Goal: Contribute content: Contribute content

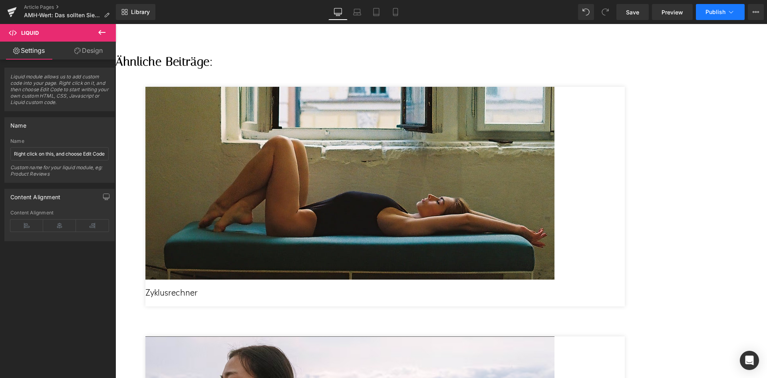
click at [712, 16] on button "Publish" at bounding box center [720, 12] width 49 height 16
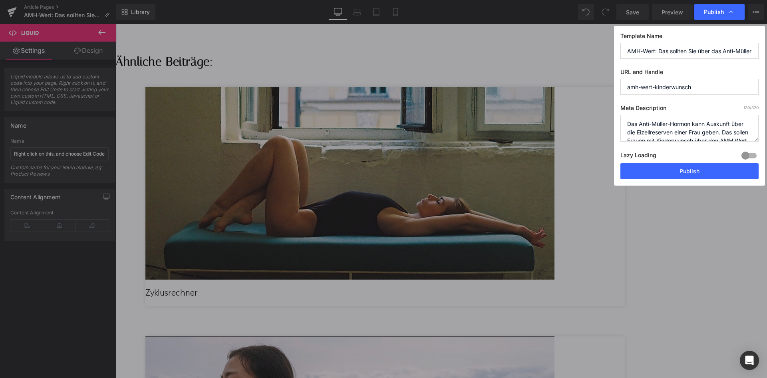
scroll to position [0, 94]
drag, startPoint x: 662, startPoint y: 52, endPoint x: 764, endPoint y: 59, distance: 102.2
click at [721, 52] on input "AMH-Wert: Das sollten Sie über das Anti-Müller-Hormon wissen bei Kinderwunsch" at bounding box center [690, 51] width 138 height 16
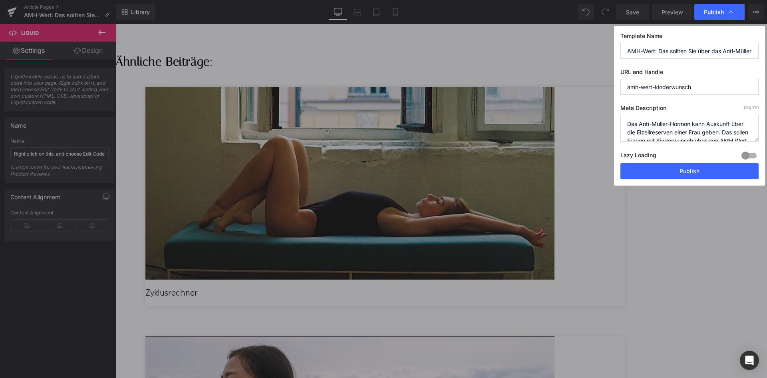
drag, startPoint x: 707, startPoint y: 125, endPoint x: 695, endPoint y: 125, distance: 11.6
click at [0, 0] on textarea "Das Anti-Müller-Hormon kann Auskunft über die Eizellreserven einer Frau geben. …" at bounding box center [0, 0] width 0 height 0
drag, startPoint x: 720, startPoint y: 135, endPoint x: 725, endPoint y: 129, distance: 7.9
click at [0, 0] on textarea "Das Anti-Müller-Hormon kann Auskunft über die Eizellreserven einer Frau geben. …" at bounding box center [0, 0] width 0 height 0
paste textarea "Welcher AMH-Wert ist bei Kinderwunsch relevant?"
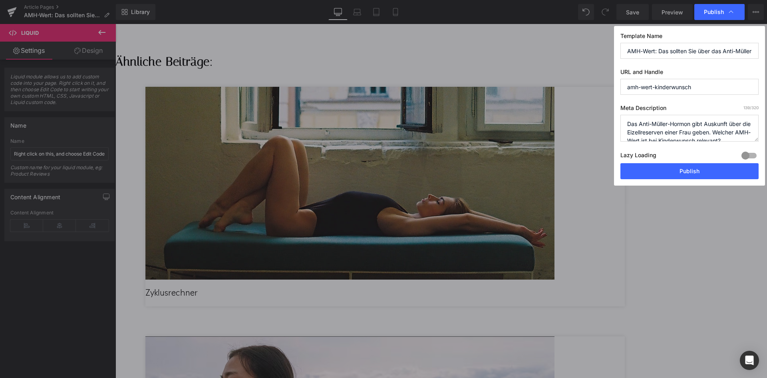
scroll to position [3, 0]
drag, startPoint x: 722, startPoint y: 131, endPoint x: 704, endPoint y: 129, distance: 17.7
click at [0, 0] on textarea "Das Anti-Müller-Hormon kann Auskunft über die Eizellreserven einer Frau geben. …" at bounding box center [0, 0] width 0 height 0
paste textarea "▷"
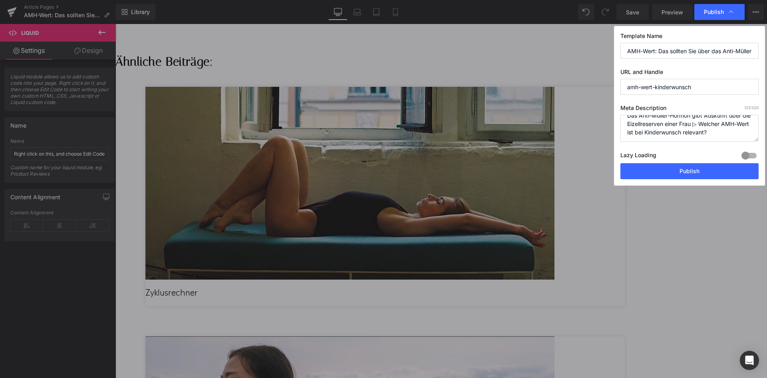
click at [0, 0] on textarea "Das Anti-Müller-Hormon kann Auskunft über die Eizellreserven einer Frau geben. …" at bounding box center [0, 0] width 0 height 0
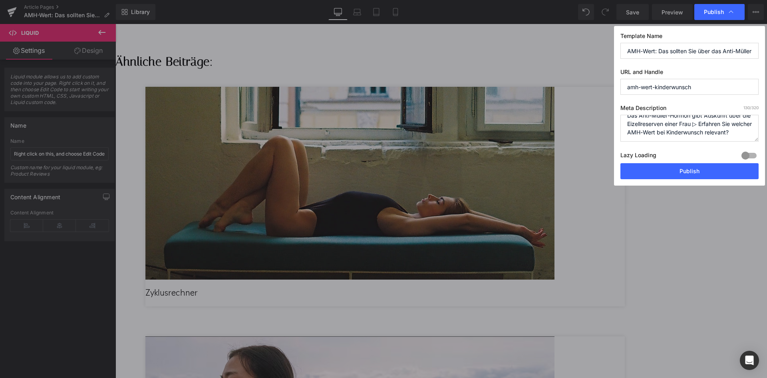
drag, startPoint x: 627, startPoint y: 124, endPoint x: 659, endPoint y: 132, distance: 33.7
click at [0, 0] on textarea "Das Anti-Müller-Hormon kann Auskunft über die Eizellreserven einer Frau geben. …" at bounding box center [0, 0] width 0 height 0
paste textarea "Wie hoch muss der AMH-Wert sein, um schwanger zu werden"
click at [0, 0] on textarea "Das Anti-Müller-Hormon kann Auskunft über die Eizellreserven einer Frau geben. …" at bounding box center [0, 0] width 0 height 0
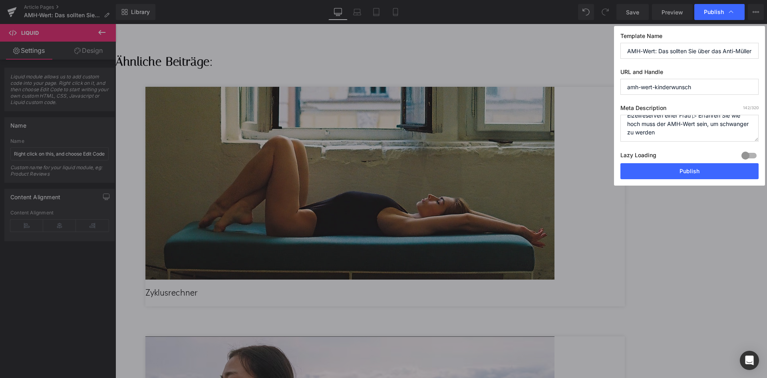
click at [0, 0] on textarea "Das Anti-Müller-Hormon kann Auskunft über die Eizellreserven einer Frau geben. …" at bounding box center [0, 0] width 0 height 0
drag, startPoint x: 703, startPoint y: 124, endPoint x: 733, endPoint y: 125, distance: 29.6
click at [0, 0] on textarea "Das Anti-Müller-Hormon kann Auskunft über die Eizellreserven einer Frau geben. …" at bounding box center [0, 0] width 0 height 0
drag, startPoint x: 663, startPoint y: 123, endPoint x: 628, endPoint y: 123, distance: 34.4
click at [0, 0] on textarea "Das Anti-Müller-Hormon kann Auskunft über die Eizellreserven einer Frau geben. …" at bounding box center [0, 0] width 0 height 0
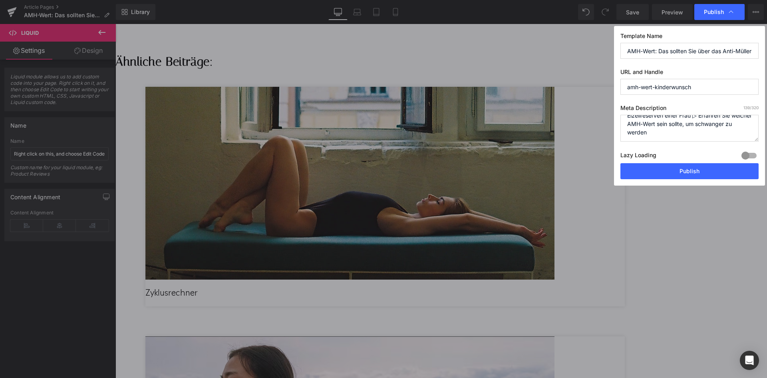
type textarea "Das Anti-Müller-Hormon gibt Auskunft über die Eizellreserven einer Frau ▷ Erfah…"
drag, startPoint x: 647, startPoint y: 123, endPoint x: 628, endPoint y: 123, distance: 19.6
click at [0, 0] on textarea "Das Anti-Müller-Hormon kann Auskunft über die Eizellreserven einer Frau geben. …" at bounding box center [0, 0] width 0 height 0
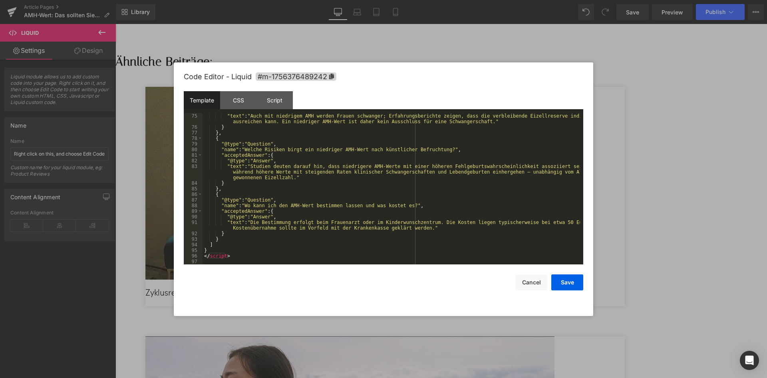
scroll to position [476, 0]
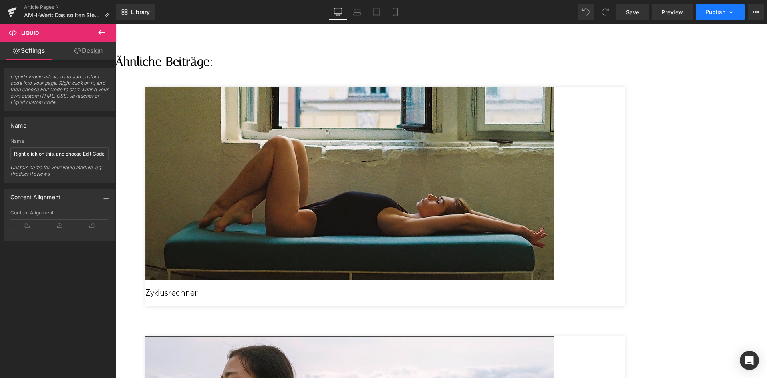
click at [729, 10] on icon at bounding box center [731, 12] width 8 height 8
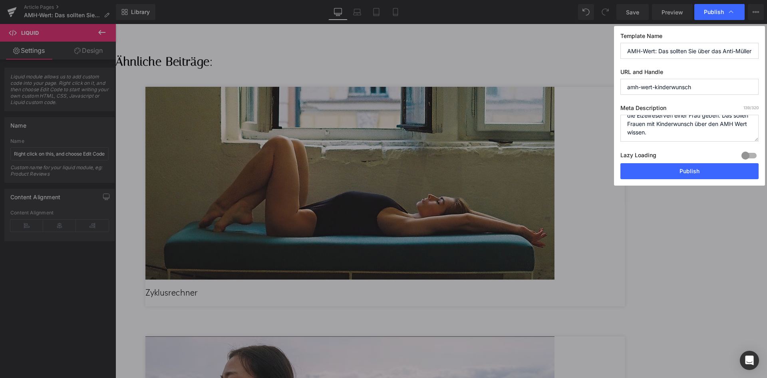
scroll to position [0, 0]
drag, startPoint x: 693, startPoint y: 136, endPoint x: 608, endPoint y: 113, distance: 87.6
click at [608, 113] on div "Publish Template Name AMH-Wert: Das sollten Sie über das Anti-Müller-Hormon wis…" at bounding box center [383, 189] width 767 height 378
paste textarea "AMH-Wert einfach erklärt: Was er aussagt, wann testen, Normwerte, zu hoch/zu ni…"
drag, startPoint x: 655, startPoint y: 124, endPoint x: 620, endPoint y: 124, distance: 35.2
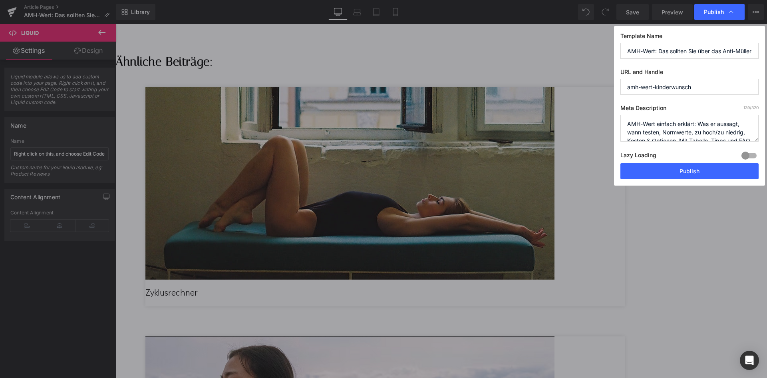
click at [510, 282] on div "Template Name AMH-Wert: Das sollten Sie über das Anti-Müller-Hormon wissen bei …" at bounding box center [254, 282] width 509 height 0
paste textarea "nti-[PERSON_NAME]"
click at [625, 126] on textarea "Das Anti-Müller-Hormon kann Auskunft über die Eizellreserven einer Frau geben. …" at bounding box center [690, 128] width 138 height 27
click at [632, 125] on textarea "Das Anti-Müller-Hormon kann Auskunft über die Eizellreserven einer Frau geben. …" at bounding box center [690, 128] width 138 height 27
drag, startPoint x: 736, startPoint y: 121, endPoint x: 723, endPoint y: 131, distance: 16.9
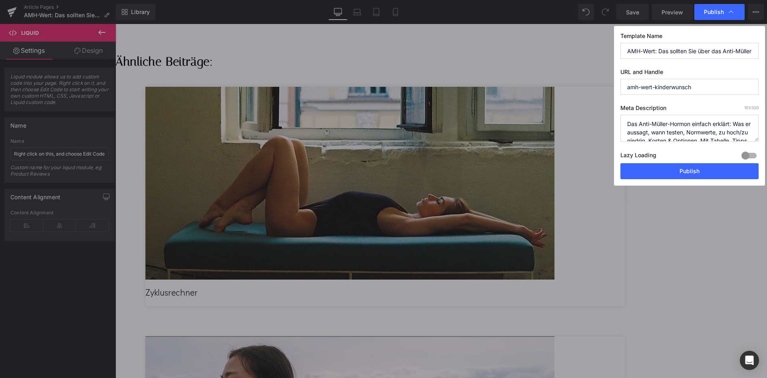
click at [723, 131] on textarea "Das Anti-Müller-Hormon kann Auskunft über die Eizellreserven einer Frau geben. …" at bounding box center [690, 128] width 138 height 27
paste textarea "ie hoch sollte der AMH-Wert sein?"
click at [696, 133] on textarea "Das Anti-Müller-Hormon kann Auskunft über die Eizellreserven einer Frau geben. …" at bounding box center [690, 128] width 138 height 27
click at [640, 126] on textarea "Das Anti-Müller-Hormon kann Auskunft über die Eizellreserven einer Frau geben. …" at bounding box center [690, 128] width 138 height 27
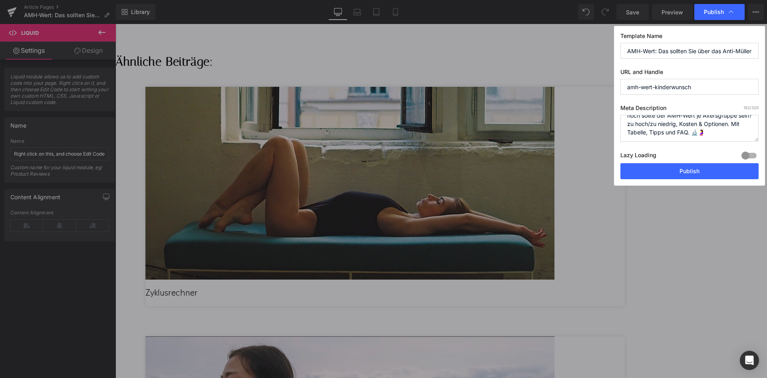
drag, startPoint x: 739, startPoint y: 132, endPoint x: 719, endPoint y: 126, distance: 21.6
click at [719, 126] on textarea "Das Anti-Müller-Hormon kann Auskunft über die Eizellreserven einer Frau geben. …" at bounding box center [690, 128] width 138 height 27
click at [717, 128] on textarea "Das Anti-Müller-Hormon kann Auskunft über die Eizellreserven einer Frau geben. …" at bounding box center [690, 128] width 138 height 27
drag, startPoint x: 643, startPoint y: 124, endPoint x: 702, endPoint y: 134, distance: 59.5
click at [702, 134] on textarea "Das Anti-Müller-Hormon kann Auskunft über die Eizellreserven einer Frau geben. …" at bounding box center [690, 128] width 138 height 27
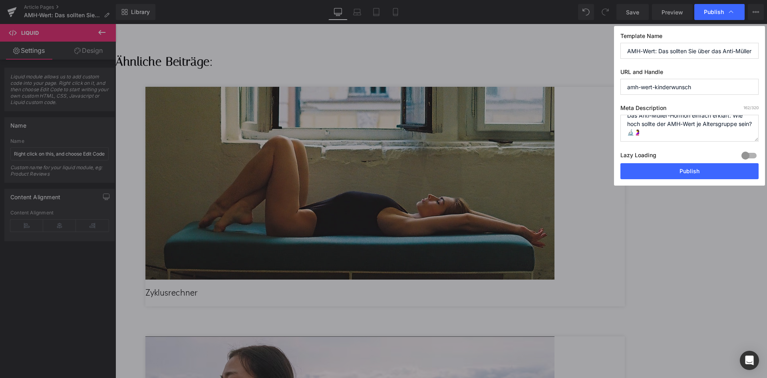
scroll to position [8, 0]
click at [641, 133] on textarea "Das Anti-Müller-Hormon kann Auskunft über die Eizellreserven einer Frau geben. …" at bounding box center [690, 128] width 138 height 27
paste textarea "Was bedeutet es, wenn der AMH-Wert zu hoch ist?"
drag, startPoint x: 715, startPoint y: 126, endPoint x: 680, endPoint y: 125, distance: 35.6
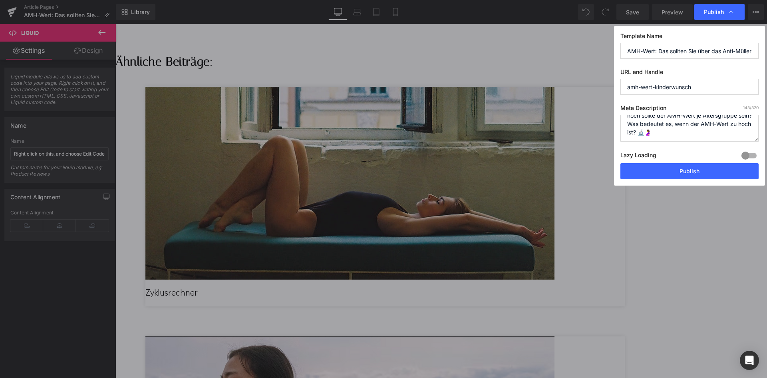
click at [680, 125] on textarea "Das Anti-Müller-Hormon kann Auskunft über die Eizellreserven einer Frau geben. …" at bounding box center [690, 128] width 138 height 27
drag, startPoint x: 701, startPoint y: 132, endPoint x: 682, endPoint y: 132, distance: 18.8
click at [682, 132] on textarea "Das Anti-Müller-Hormon kann Auskunft über die Eizellreserven einer Frau geben. …" at bounding box center [690, 128] width 138 height 27
drag, startPoint x: 737, startPoint y: 122, endPoint x: 597, endPoint y: 133, distance: 139.9
click at [597, 133] on div "Publish Template Name AMH-Wert: Das sollten Sie über das Anti-Müller-Hormon wis…" at bounding box center [383, 189] width 767 height 378
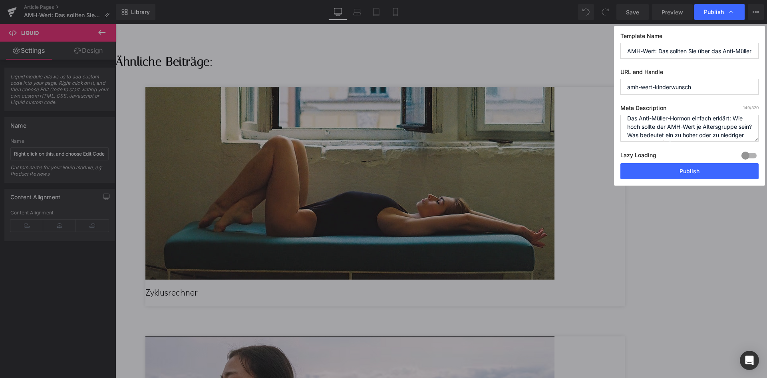
scroll to position [0, 0]
click at [704, 124] on textarea "Das Anti-Müller-Hormon kann Auskunft über die Eizellreserven einer Frau geben. …" at bounding box center [690, 128] width 138 height 27
drag, startPoint x: 736, startPoint y: 122, endPoint x: 599, endPoint y: 124, distance: 136.3
click at [599, 124] on div "Publish Template Name AMH-Wert: Das sollten Sie über das Anti-Müller-Hormon wis…" at bounding box center [383, 189] width 767 height 378
drag, startPoint x: 742, startPoint y: 133, endPoint x: 622, endPoint y: 116, distance: 121.1
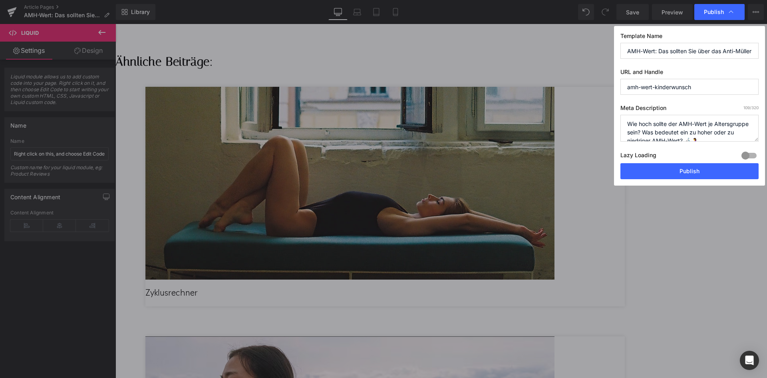
click at [622, 116] on textarea "Das Anti-Müller-Hormon kann Auskunft über die Eizellreserven einer Frau geben. …" at bounding box center [690, 128] width 138 height 27
paste textarea "AMH bei Kinderwunsch: Was der Wert bedeutet, wann testen, welche Normwerte gelt…"
drag, startPoint x: 642, startPoint y: 124, endPoint x: 597, endPoint y: 123, distance: 45.2
click at [597, 124] on div "Publish Template Name AMH-Wert: Das sollten Sie über das Anti-Müller-Hormon wis…" at bounding box center [383, 189] width 767 height 378
paste textarea "[PERSON_NAME] ("
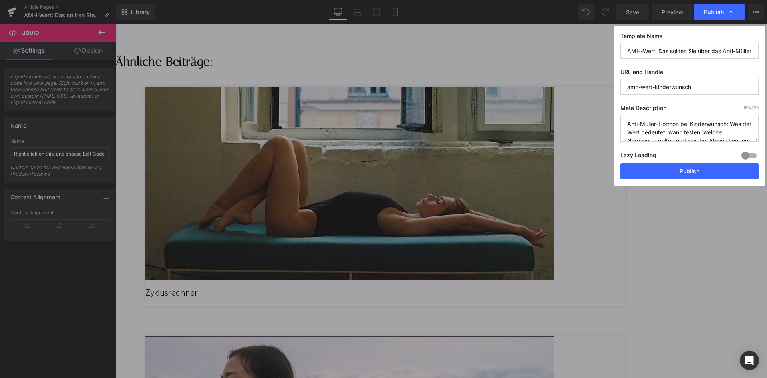
click at [636, 133] on textarea "Das Anti-Müller-Hormon kann Auskunft über die Eizellreserven einer Frau geben. …" at bounding box center [690, 128] width 138 height 27
drag, startPoint x: 663, startPoint y: 135, endPoint x: 644, endPoint y: 133, distance: 18.5
click at [644, 133] on textarea "Das Anti-Müller-Hormon kann Auskunft über die Eizellreserven einer Frau geben. …" at bounding box center [690, 128] width 138 height 27
click at [719, 123] on textarea "Das Anti-Müller-Hormon kann Auskunft über die Eizellreserven einer Frau geben. …" at bounding box center [690, 128] width 138 height 27
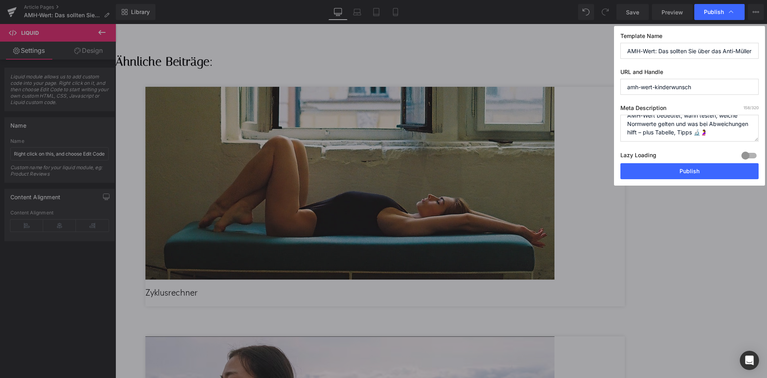
click at [718, 125] on textarea "Das Anti-Müller-Hormon kann Auskunft über die Eizellreserven einer Frau geben. …" at bounding box center [690, 128] width 138 height 27
type textarea "Anti-Müller-Hormon bei Kinderwunsch: Was der AMH-Wert bedeutet, wann testen, we…"
click at [667, 166] on button "Publish" at bounding box center [690, 171] width 138 height 16
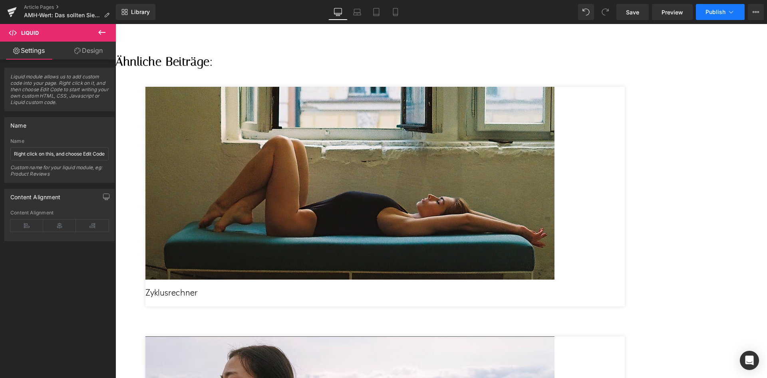
click at [735, 11] on button "Publish" at bounding box center [720, 12] width 49 height 16
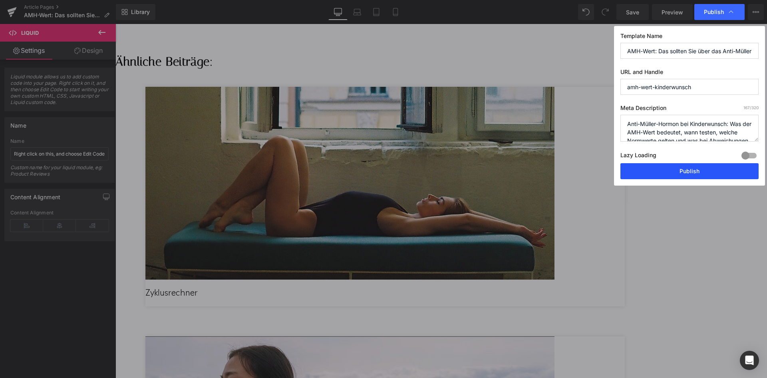
click at [0, 0] on button "Publish" at bounding box center [0, 0] width 0 height 0
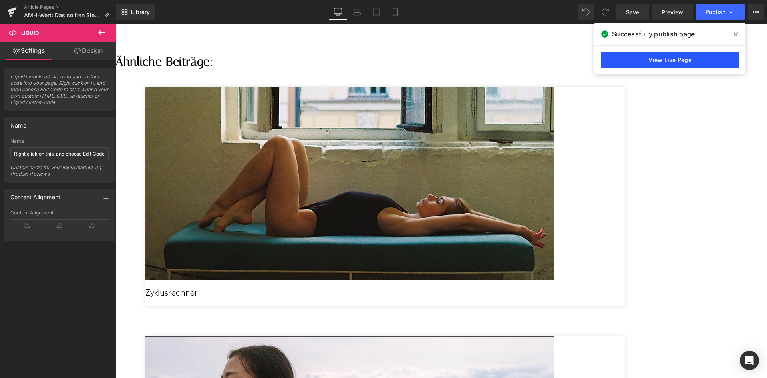
click at [0, 0] on link "View Live Page" at bounding box center [0, 0] width 0 height 0
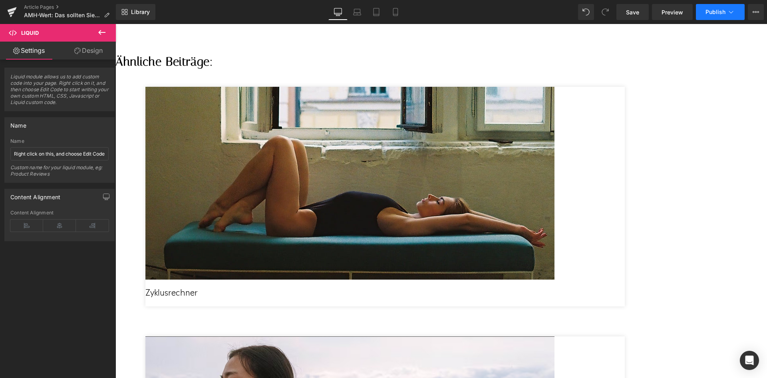
click at [738, 15] on button "Publish" at bounding box center [720, 12] width 49 height 16
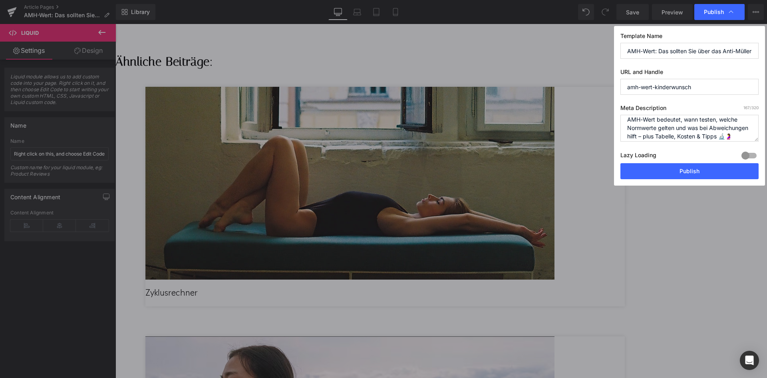
scroll to position [25, 0]
drag, startPoint x: 718, startPoint y: 125, endPoint x: 698, endPoint y: 125, distance: 20.0
type textarea "Anti-Müller-Hormon bei Kinderwunsch: Was der AMH-Wert bedeutet, wann testen, we…"
drag, startPoint x: 707, startPoint y: 175, endPoint x: 592, endPoint y: 152, distance: 117.9
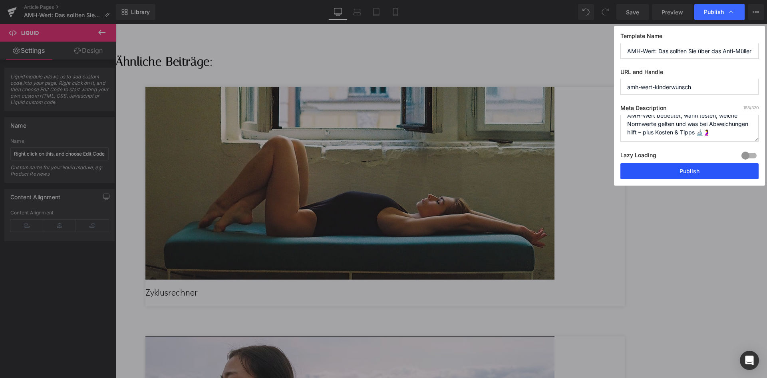
click at [0, 0] on button "Publish" at bounding box center [0, 0] width 0 height 0
